Goal: Task Accomplishment & Management: Manage account settings

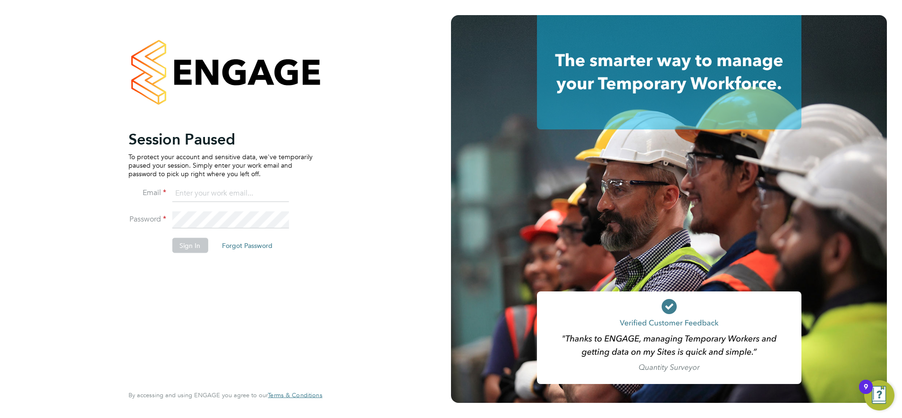
type input "karen.mcgovern@uk.abm.com"
click at [187, 246] on button "Sign In" at bounding box center [190, 244] width 36 height 15
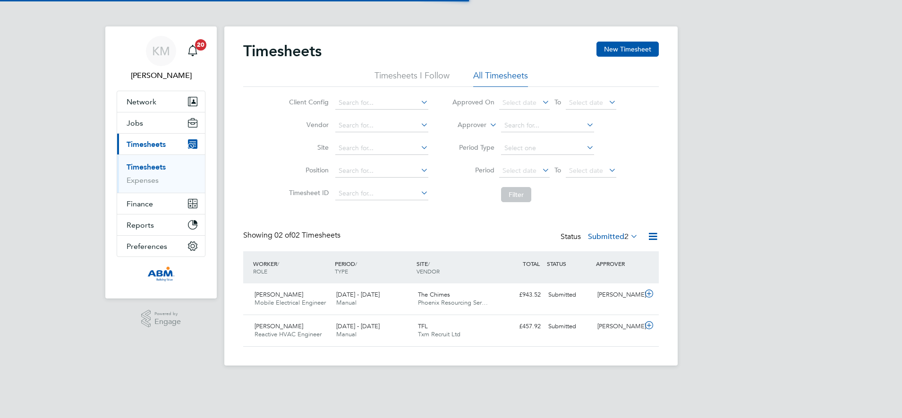
scroll to position [24, 82]
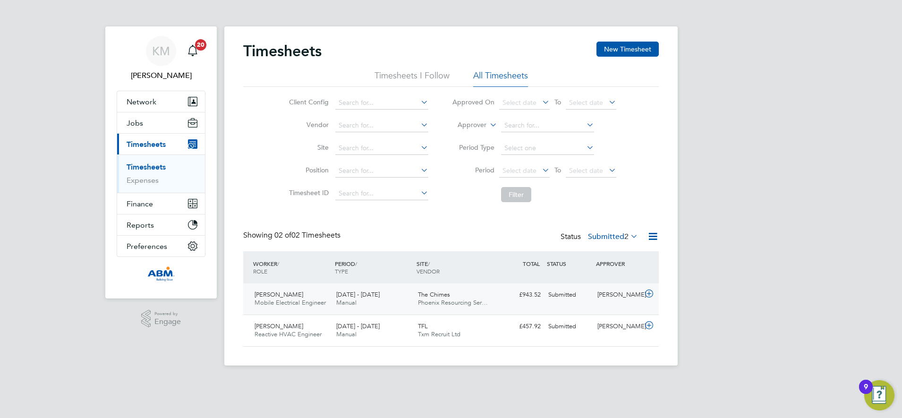
click at [493, 299] on div "The Chimes Phoenix Resourcing Ser…" at bounding box center [455, 299] width 82 height 24
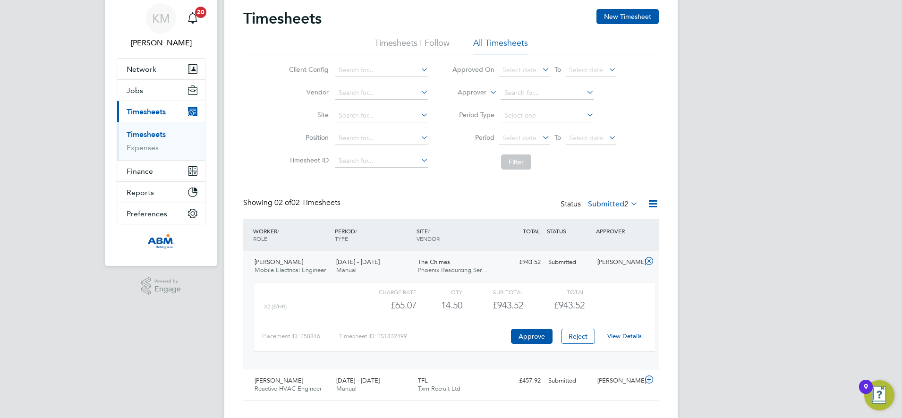
scroll to position [50, 0]
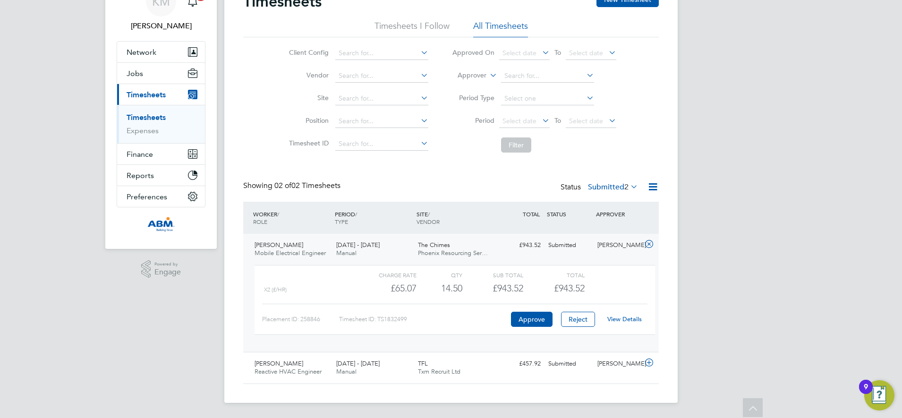
click at [618, 318] on link "View Details" at bounding box center [624, 319] width 34 height 8
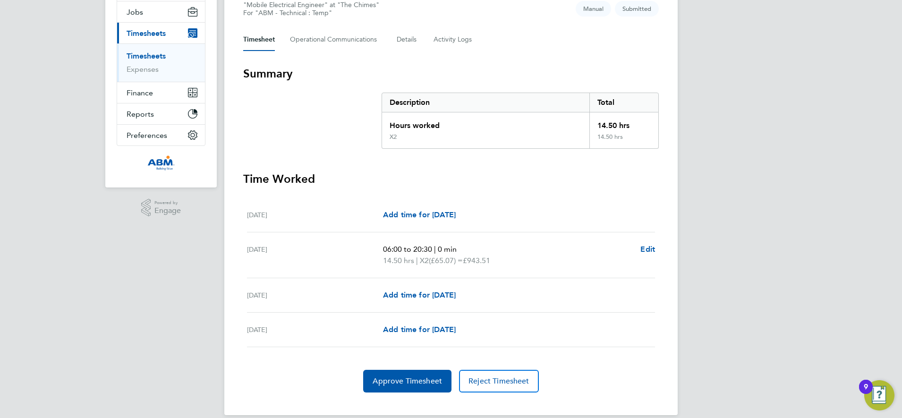
scroll to position [123, 0]
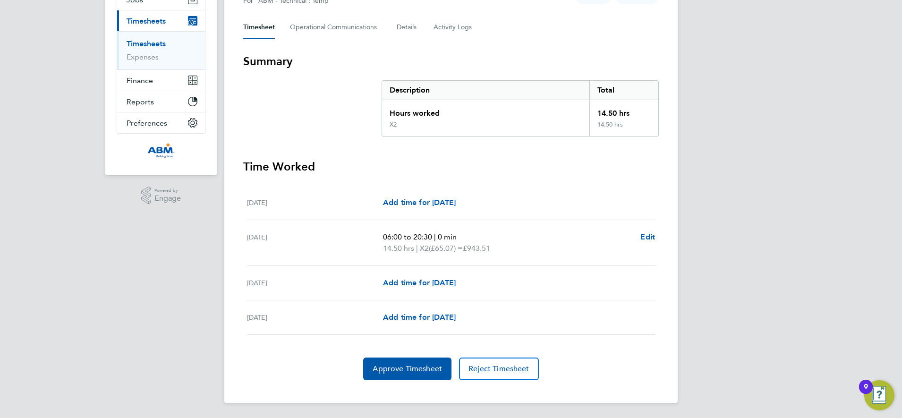
drag, startPoint x: 901, startPoint y: 354, endPoint x: 896, endPoint y: 356, distance: 5.3
click at [901, 355] on html "KM Karen Mcgovern Notifications 20 Applications: Network Businesses Sites Worke…" at bounding box center [451, 147] width 902 height 541
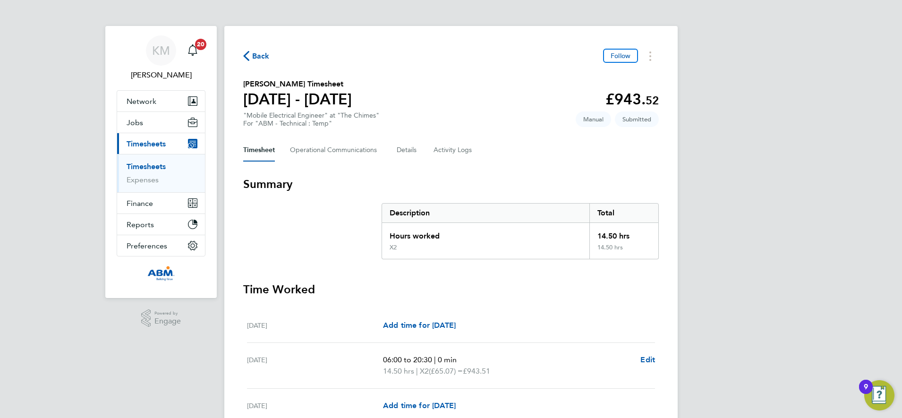
scroll to position [0, 0]
click at [255, 56] on span "Back" at bounding box center [260, 56] width 17 height 11
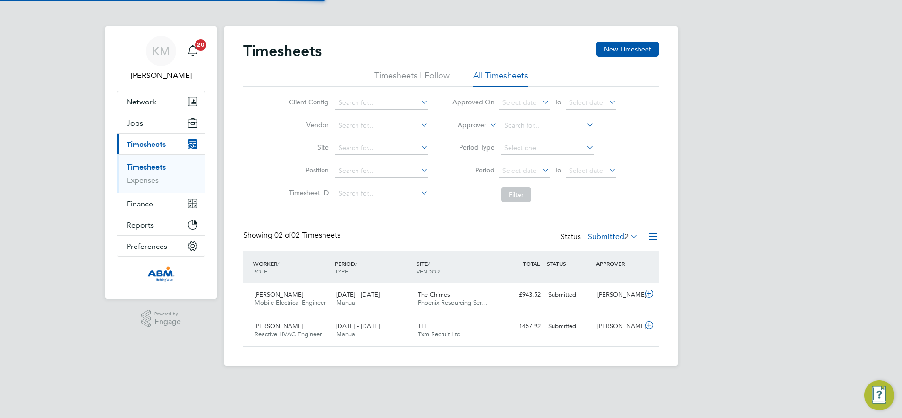
scroll to position [24, 82]
click at [787, 237] on div "KM Karen Mcgovern Notifications 20 Applications: Network Businesses Sites Worke…" at bounding box center [451, 190] width 902 height 381
click at [832, 220] on div "KM Karen Mcgovern Notifications 20 Applications: Network Businesses Sites Worke…" at bounding box center [451, 190] width 902 height 381
click at [733, 266] on div "KM Karen Mcgovern Notifications 20 Applications: Network Businesses Sites Worke…" at bounding box center [451, 190] width 902 height 381
